Goal: Information Seeking & Learning: Learn about a topic

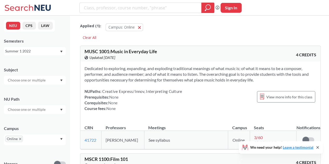
click at [48, 48] on div "Summer 1 2022" at bounding box center [35, 51] width 62 height 8
click at [51, 61] on div "Fall 2025" at bounding box center [36, 63] width 59 height 6
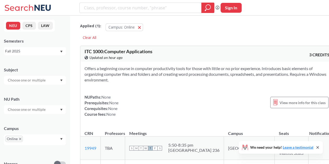
click at [32, 106] on div at bounding box center [35, 109] width 62 height 9
click at [317, 148] on icon at bounding box center [318, 148] width 2 height 2
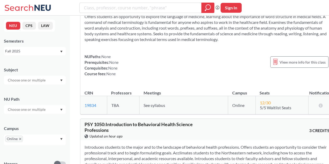
scroll to position [1415, 0]
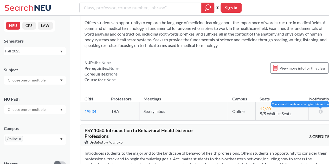
click at [318, 109] on icon at bounding box center [320, 111] width 5 height 4
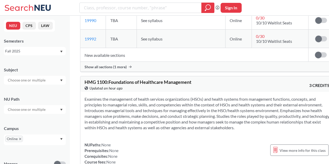
scroll to position [2424, 0]
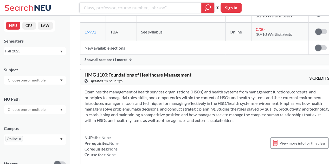
click at [114, 7] on input "search" at bounding box center [141, 7] width 114 height 9
type input "first year writing"
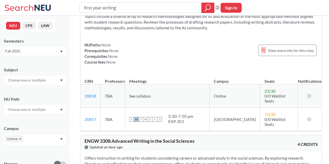
scroll to position [2071, 0]
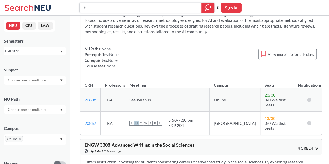
type input "f"
click at [37, 80] on input "text" at bounding box center [27, 80] width 44 height 6
drag, startPoint x: 66, startPoint y: 88, endPoint x: 68, endPoint y: 90, distance: 2.8
click at [68, 90] on div "NEU CPS LAW Semesters Fall 2025 Subject NU Path Campus Online Honors Class Type…" at bounding box center [35, 90] width 70 height 149
click at [44, 83] on input "text" at bounding box center [27, 80] width 44 height 6
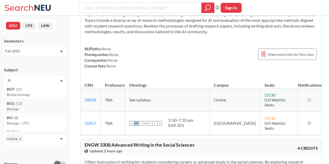
type input "bi"
click at [48, 106] on div "BIOL ( 13 )" at bounding box center [36, 104] width 59 height 6
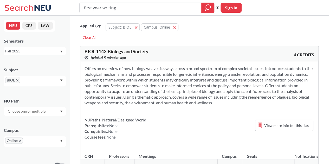
click at [198, 34] on div "Applied ( 2 ): Subject: BIOL BIOL Campus: Online Online Clear All" at bounding box center [199, 29] width 239 height 23
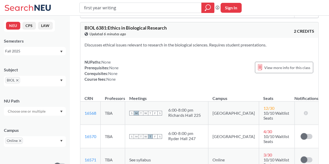
scroll to position [1901, 0]
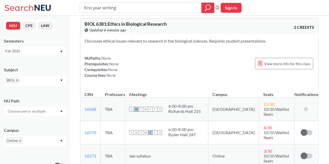
click at [61, 80] on icon "Dropdown arrow" at bounding box center [61, 81] width 2 height 2
drag, startPoint x: 125, startPoint y: 9, endPoint x: 53, endPoint y: -4, distance: 72.9
type input "the moral mind"
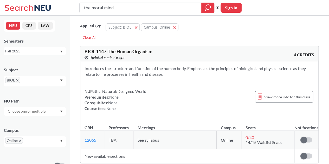
click at [18, 79] on icon "X to remove pill" at bounding box center [17, 80] width 2 height 2
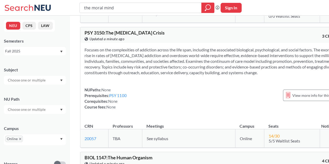
scroll to position [250, 0]
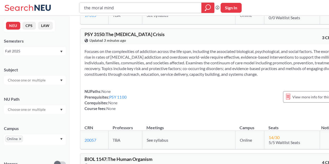
drag, startPoint x: 133, startPoint y: 9, endPoint x: 67, endPoint y: -1, distance: 66.8
type input "ethical"
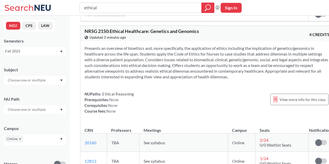
scroll to position [144, 0]
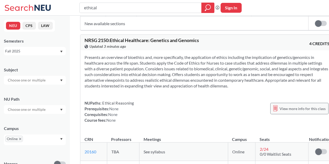
click at [291, 112] on span "View more info for this class" at bounding box center [303, 109] width 46 height 7
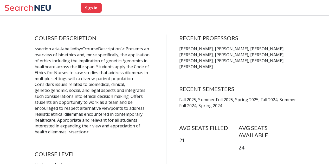
scroll to position [94, 0]
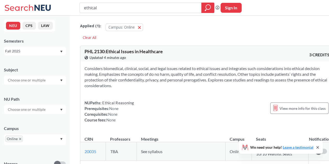
click at [203, 92] on div "Considers biomedical, clinical, social, and legal issues related to ethical iss…" at bounding box center [206, 97] width 253 height 70
click at [318, 147] on icon at bounding box center [318, 148] width 2 height 2
click at [162, 104] on div "NUPaths: Ethical Reasoning Prerequisites: None Corequisites: None Course fees: …" at bounding box center [207, 111] width 245 height 23
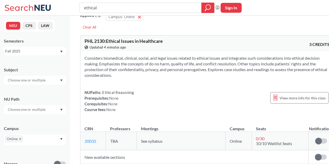
click at [162, 104] on div "NUPaths: Ethical Reasoning Prerequisites: None Corequisites: None Course fees: …" at bounding box center [207, 101] width 245 height 23
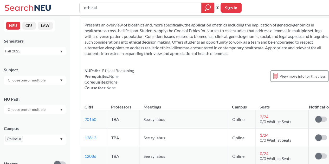
scroll to position [166, 0]
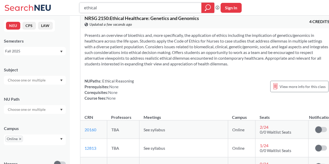
click at [123, 3] on input "ethical" at bounding box center [141, 7] width 114 height 9
click at [91, 132] on link "20160" at bounding box center [91, 129] width 12 height 5
click at [93, 151] on link "12813" at bounding box center [91, 148] width 12 height 5
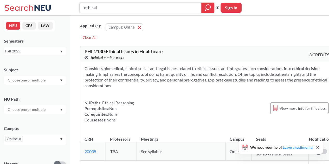
drag, startPoint x: 106, startPoint y: 2, endPoint x: 53, endPoint y: -1, distance: 53.1
click at [53, 0] on html "ethical Phrase search guarantees the exact search appears in the results. Ex. I…" at bounding box center [164, 82] width 329 height 164
type input "museum"
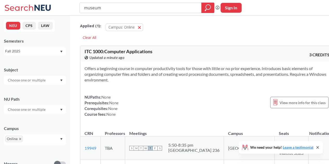
click at [188, 40] on div "Applied ( 1 ): Campus: Online Online Clear All" at bounding box center [207, 29] width 254 height 23
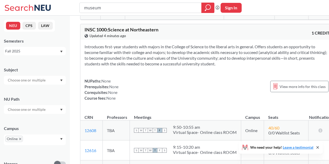
scroll to position [177, 0]
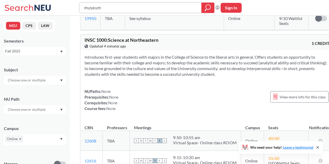
drag, startPoint x: 114, startPoint y: 6, endPoint x: 56, endPoint y: -3, distance: 58.7
type input "holocaust"
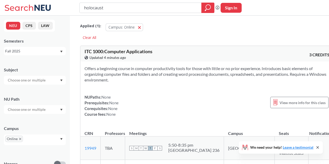
click at [179, 31] on div "Applied ( 1 ): Campus: Online Online" at bounding box center [207, 26] width 254 height 16
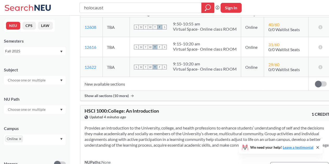
scroll to position [291, 0]
click at [201, 8] on div at bounding box center [207, 8] width 13 height 10
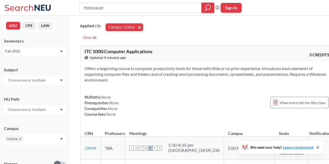
click at [138, 29] on button "Campus: Online Online" at bounding box center [124, 27] width 37 height 8
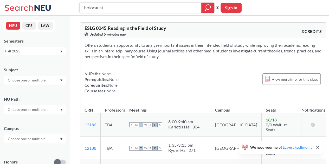
click at [206, 9] on icon "magnifying glass" at bounding box center [208, 7] width 6 height 7
click at [207, 8] on icon "magnifying glass" at bounding box center [208, 7] width 6 height 7
click at [46, 141] on input "text" at bounding box center [27, 139] width 44 height 6
click at [35, 151] on div "Online ( 686 )" at bounding box center [36, 151] width 59 height 6
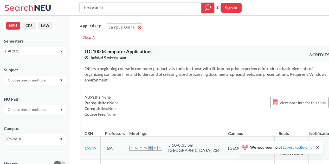
drag, startPoint x: 141, startPoint y: 10, endPoint x: 54, endPoint y: 5, distance: 87.3
click at [54, 5] on div "holocaust Phrase search guarantees the exact search appears in the results. Ex.…" at bounding box center [164, 8] width 329 height 16
type input "hist 2282"
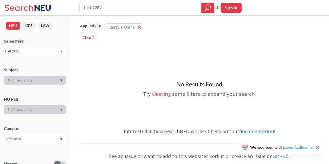
drag, startPoint x: 109, startPoint y: 10, endPoint x: 67, endPoint y: 5, distance: 42.4
click at [67, 5] on div "hist 2282 Phrase search guarantees the exact search appears in the results. Ex.…" at bounding box center [164, 8] width 329 height 16
click at [36, 76] on div at bounding box center [35, 80] width 62 height 9
drag, startPoint x: 160, startPoint y: 10, endPoint x: 114, endPoint y: -4, distance: 47.6
click at [114, 0] on html "hist 2282 Phrase search guarantees the exact search appears in the results. Ex.…" at bounding box center [164, 82] width 329 height 164
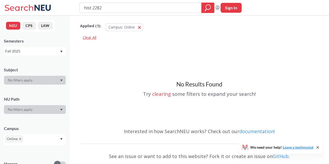
click at [87, 40] on div "Clear All" at bounding box center [89, 38] width 19 height 8
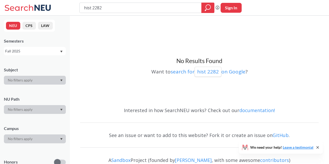
click at [35, 83] on div at bounding box center [35, 80] width 62 height 9
drag, startPoint x: 126, startPoint y: 7, endPoint x: 86, endPoint y: 0, distance: 41.0
click at [86, 0] on html "hist 2282 Phrase search guarantees the exact search appears in the results. Ex.…" at bounding box center [164, 82] width 329 height 164
type input "h"
click at [41, 84] on div at bounding box center [35, 80] width 62 height 9
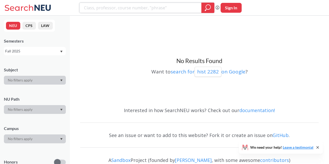
click at [207, 8] on icon "magnifying glass" at bounding box center [208, 7] width 6 height 7
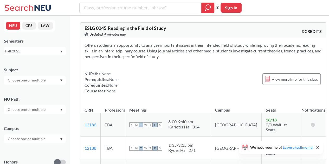
click at [39, 134] on div "Campus" at bounding box center [35, 132] width 62 height 23
click at [40, 136] on div at bounding box center [35, 139] width 62 height 9
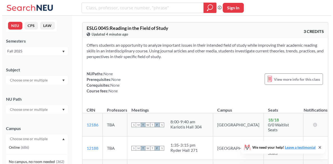
scroll to position [19, 0]
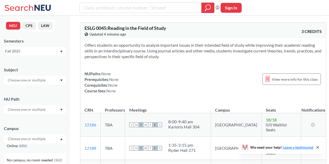
click at [42, 151] on div "Online ( 686 )" at bounding box center [35, 146] width 62 height 14
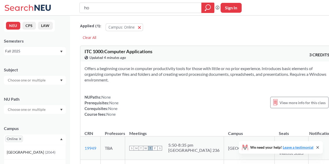
type input "h"
click at [42, 85] on div at bounding box center [35, 80] width 62 height 9
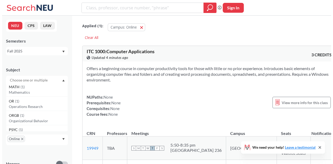
scroll to position [1785, 0]
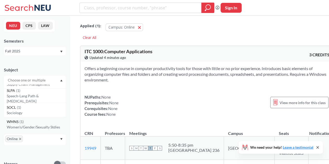
click at [42, 125] on p "Women's/Gender/Sexualty Stdies" at bounding box center [36, 127] width 59 height 5
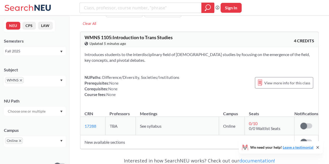
scroll to position [13, 0]
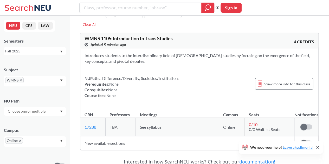
click at [21, 80] on icon "X to remove pill" at bounding box center [21, 80] width 2 height 2
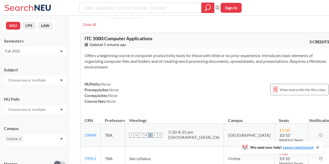
click at [60, 78] on div at bounding box center [35, 80] width 62 height 9
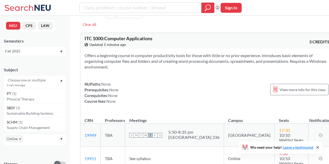
scroll to position [1785, 0]
click at [24, 113] on p "Sociology" at bounding box center [36, 113] width 59 height 5
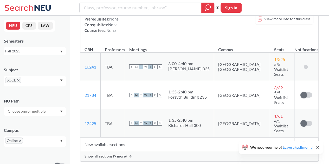
scroll to position [94, 0]
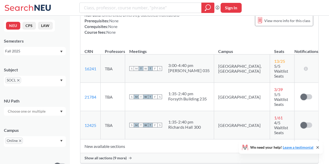
click at [120, 156] on span "Show all sections (9 more)" at bounding box center [106, 158] width 42 height 5
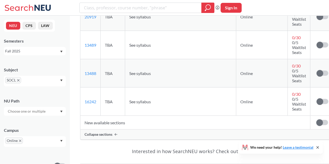
scroll to position [374, 0]
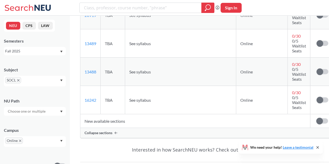
click at [18, 81] on icon "X to remove pill" at bounding box center [18, 80] width 2 height 2
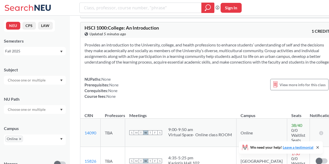
click at [43, 83] on input "text" at bounding box center [27, 80] width 44 height 6
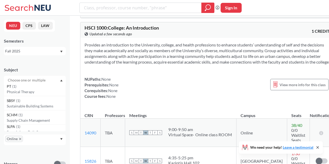
scroll to position [1785, 0]
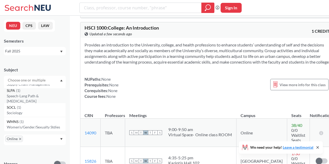
click at [42, 99] on p "Speech-Lang Path & [MEDICAL_DATA]" at bounding box center [36, 99] width 59 height 10
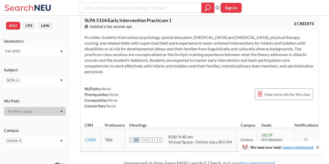
scroll to position [31, 0]
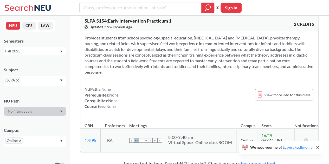
click at [17, 80] on icon "X to remove pill" at bounding box center [17, 80] width 2 height 2
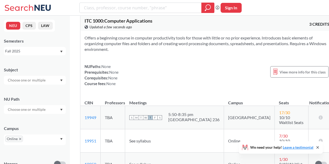
click at [22, 80] on input "text" at bounding box center [27, 80] width 44 height 6
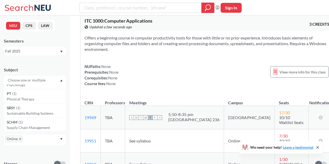
scroll to position [1727, 0]
click at [28, 100] on p "Psychology" at bounding box center [36, 99] width 59 height 5
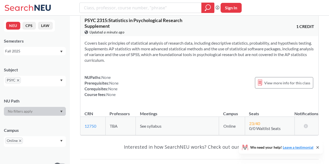
scroll to position [31, 0]
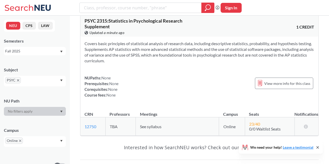
click at [18, 80] on icon "X to remove pill" at bounding box center [18, 80] width 2 height 2
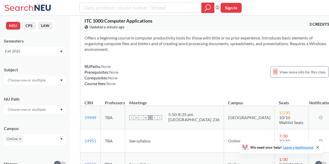
click at [44, 82] on input "text" at bounding box center [27, 80] width 44 height 6
click at [37, 125] on p "English Writing" at bounding box center [36, 127] width 59 height 5
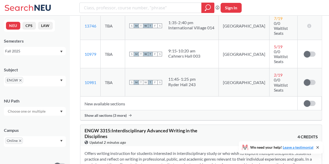
scroll to position [1325, 0]
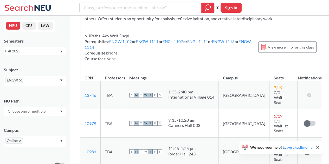
click at [21, 80] on icon "X to remove pill" at bounding box center [20, 80] width 2 height 2
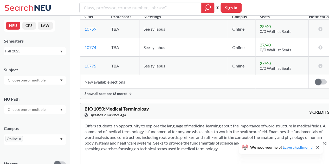
click at [33, 82] on input "text" at bounding box center [27, 80] width 44 height 6
click at [32, 112] on p "Health Sci - Interdisciplinary" at bounding box center [36, 114] width 59 height 5
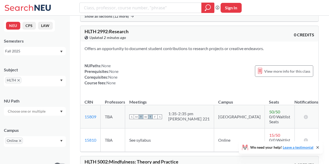
scroll to position [492, 0]
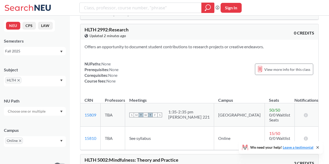
click at [16, 82] on span "HLTH" at bounding box center [13, 80] width 16 height 6
click at [60, 80] on icon "Dropdown arrow" at bounding box center [61, 81] width 3 height 2
click at [18, 80] on icon "X to remove pill" at bounding box center [18, 80] width 2 height 2
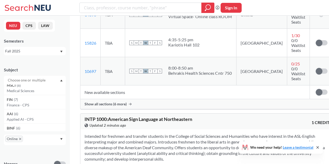
scroll to position [412, 0]
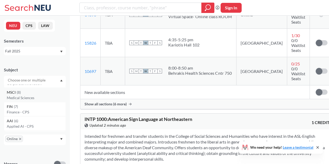
click at [33, 95] on p "Medical Sciences" at bounding box center [36, 97] width 59 height 5
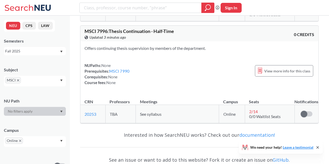
scroll to position [978, 0]
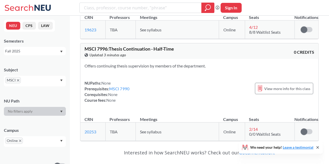
click at [18, 80] on icon "X to remove pill" at bounding box center [18, 80] width 2 height 2
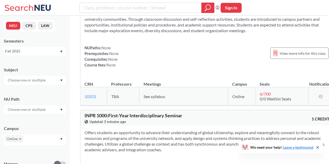
click at [32, 84] on div at bounding box center [35, 80] width 62 height 9
click at [40, 106] on p "History" at bounding box center [36, 107] width 59 height 5
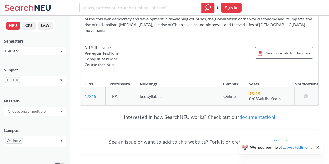
scroll to position [354, 0]
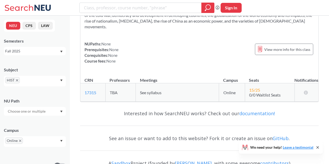
click at [18, 80] on icon "X to remove pill" at bounding box center [17, 80] width 2 height 2
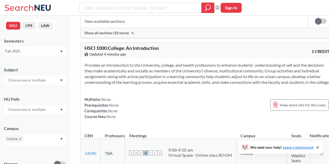
click at [46, 82] on input "text" at bounding box center [27, 80] width 44 height 6
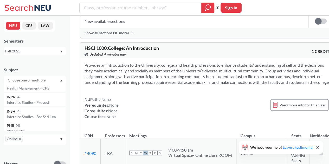
scroll to position [614, 0]
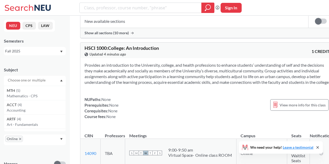
click at [33, 80] on input "text" at bounding box center [27, 80] width 44 height 6
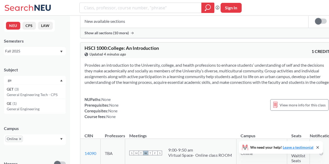
scroll to position [0, 0]
type input "gr"
click at [58, 89] on div "GRMN ( 3 )" at bounding box center [36, 90] width 59 height 6
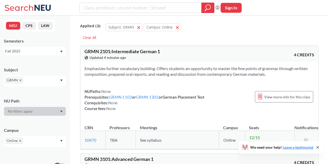
drag, startPoint x: 329, startPoint y: 42, endPoint x: 327, endPoint y: 47, distance: 5.2
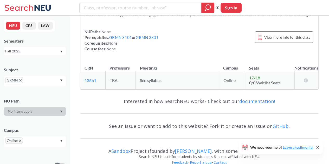
scroll to position [288, 0]
click at [19, 77] on div "GRMN" at bounding box center [35, 81] width 62 height 11
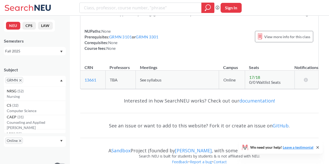
click at [20, 80] on icon "X to remove pill" at bounding box center [20, 80] width 2 height 2
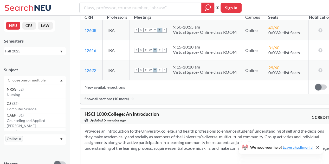
click at [20, 80] on input "text" at bounding box center [27, 80] width 44 height 6
type input "fr"
click at [24, 90] on div "FRNH ( 1 )" at bounding box center [36, 90] width 59 height 6
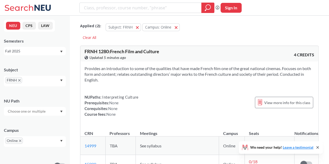
click at [120, 105] on div "NUPaths: Interpreting Culture Prerequisites: None Corequisites: None Course fee…" at bounding box center [112, 105] width 54 height 23
click at [18, 81] on icon "X to remove pill" at bounding box center [19, 80] width 2 height 2
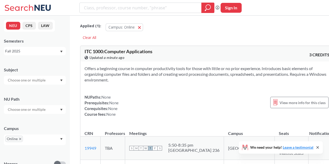
click at [26, 24] on button "CPS" at bounding box center [29, 26] width 14 height 8
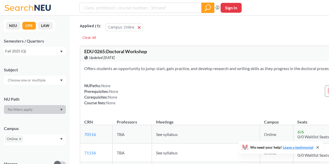
click at [26, 24] on button "CPS" at bounding box center [29, 26] width 14 height 8
click at [17, 23] on button "NEU" at bounding box center [13, 26] width 14 height 8
